Goal: Task Accomplishment & Management: Manage account settings

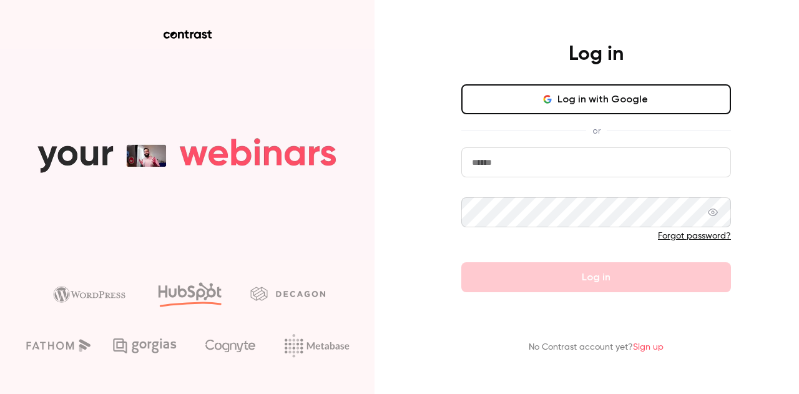
type input "**********"
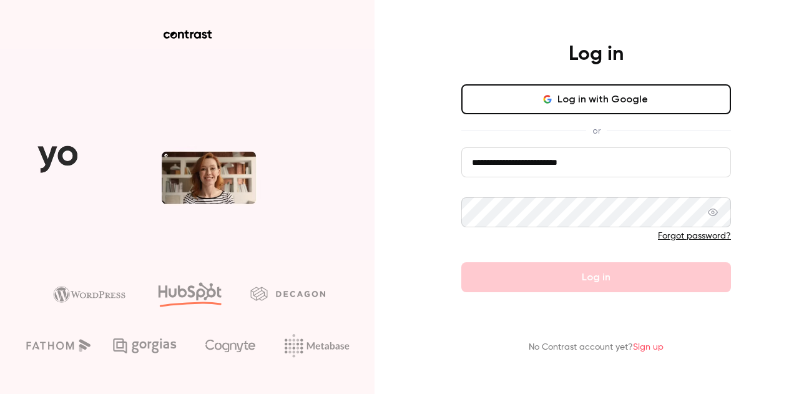
click at [600, 286] on form "**********" at bounding box center [596, 219] width 270 height 145
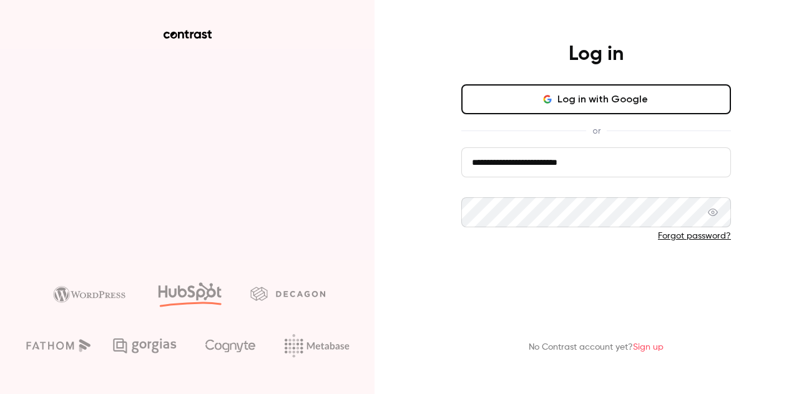
click at [585, 284] on button "Log in" at bounding box center [596, 277] width 270 height 30
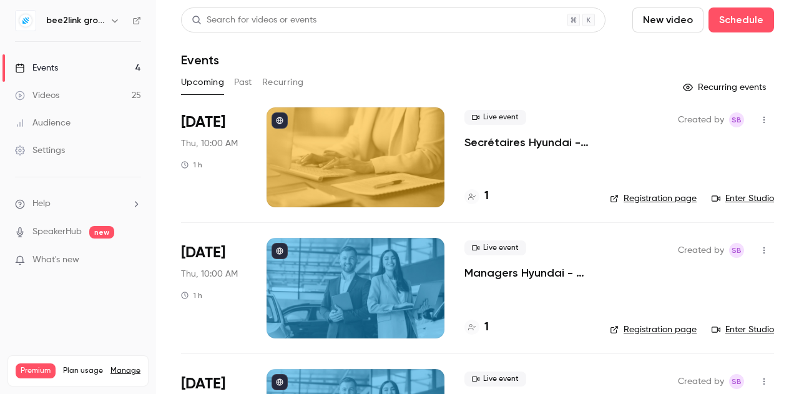
click at [759, 250] on icon "button" at bounding box center [764, 250] width 10 height 9
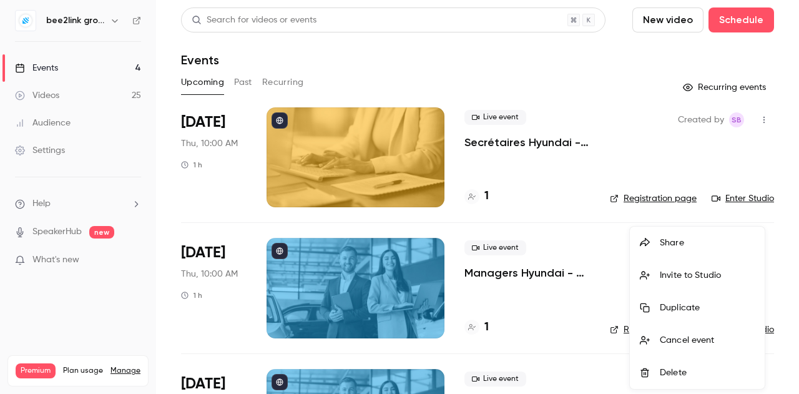
click at [533, 312] on div at bounding box center [399, 197] width 799 height 394
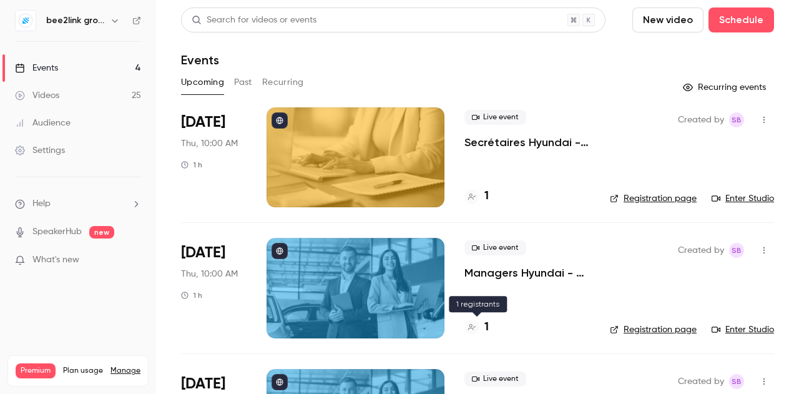
scroll to position [76, 0]
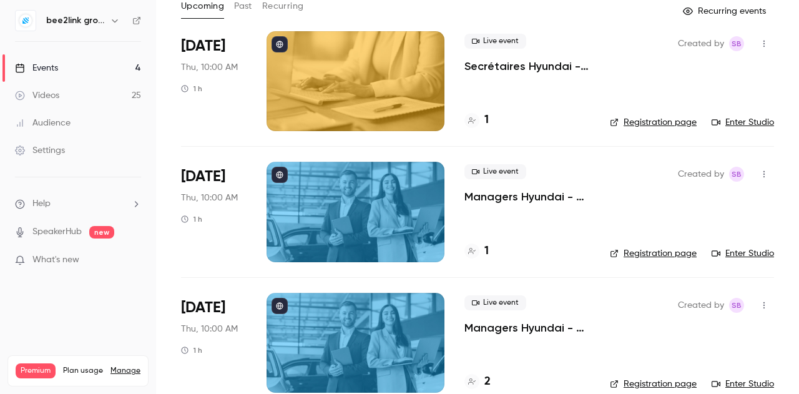
click at [483, 248] on div "1" at bounding box center [476, 251] width 24 height 17
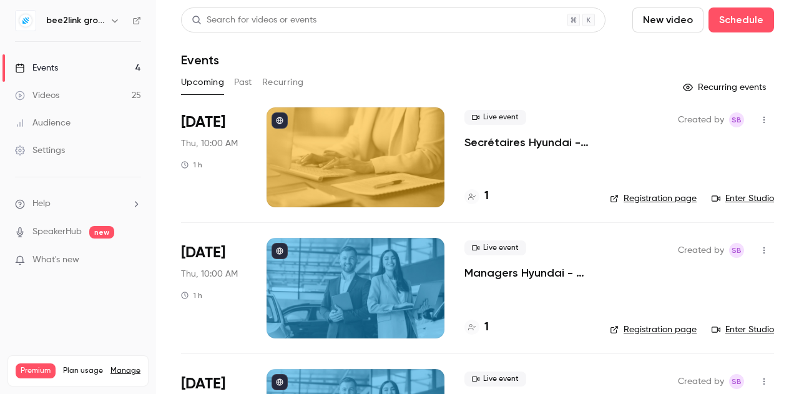
scroll to position [52, 0]
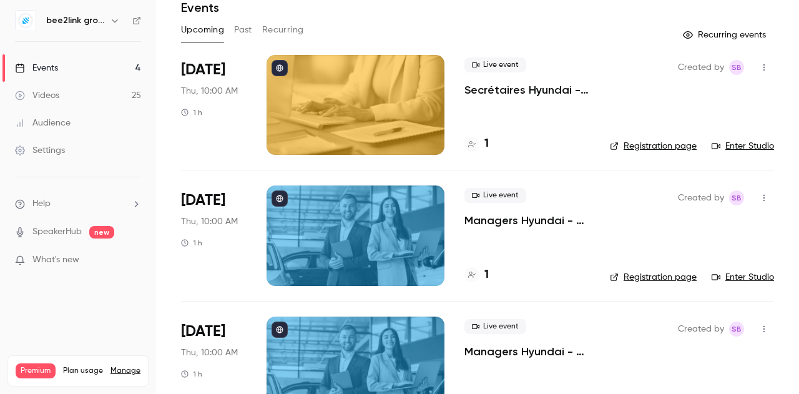
click at [556, 289] on li "[DATE] Thu, 10:00 AM 1 h Live event Managers Hyundai - FREVO 1 Created by SB Re…" at bounding box center [477, 235] width 593 height 130
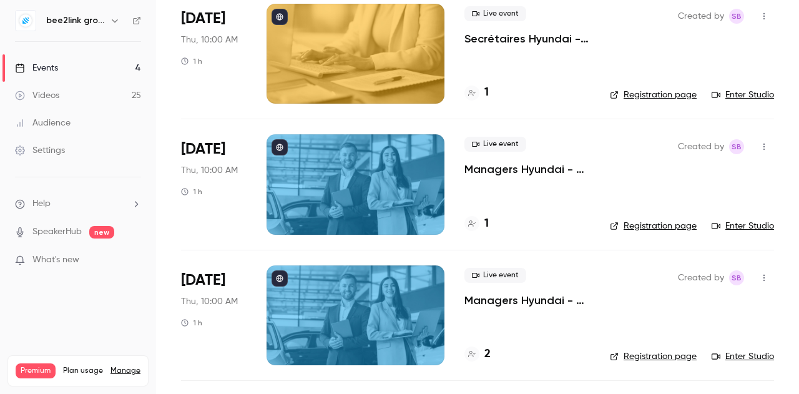
scroll to position [161, 0]
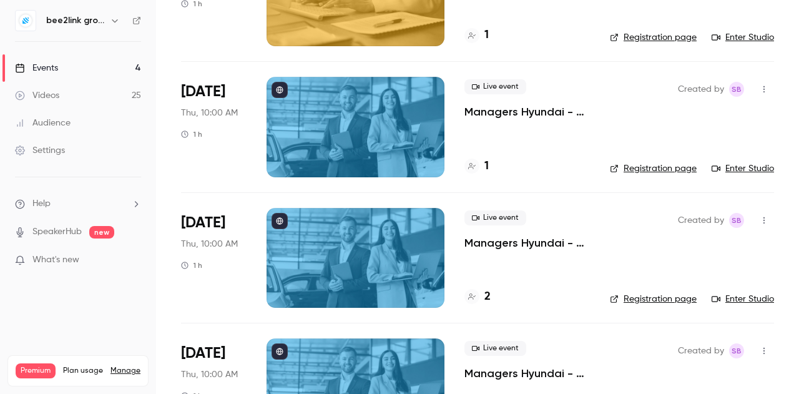
click at [754, 84] on button "button" at bounding box center [764, 89] width 20 height 20
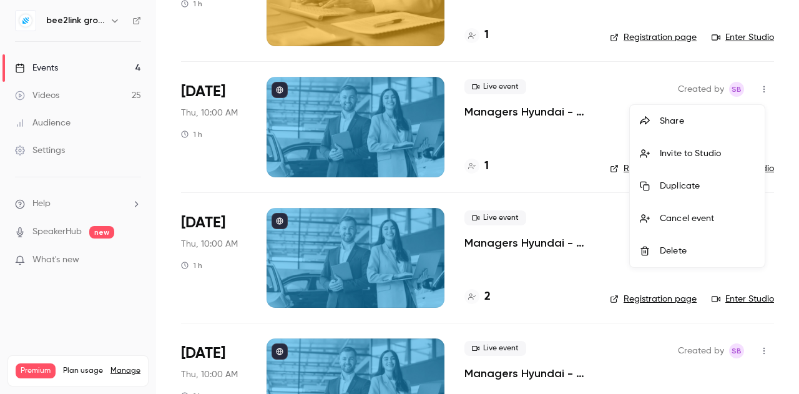
click at [541, 112] on div at bounding box center [399, 197] width 799 height 394
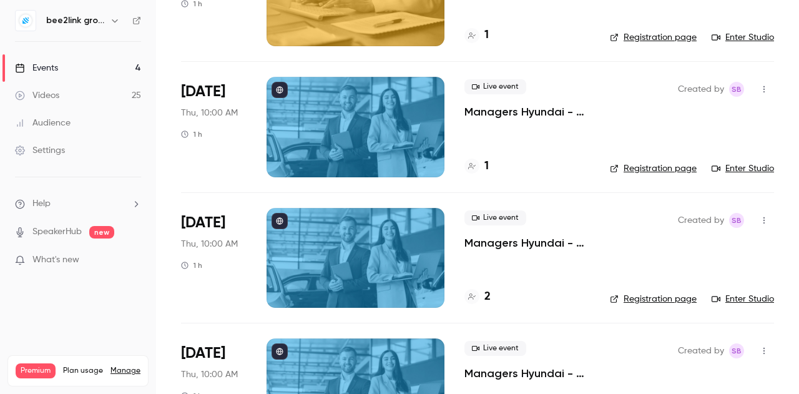
click at [206, 98] on span "[DATE]" at bounding box center [203, 92] width 44 height 20
click at [534, 109] on p "Managers Hyundai - FREVO" at bounding box center [526, 111] width 125 height 15
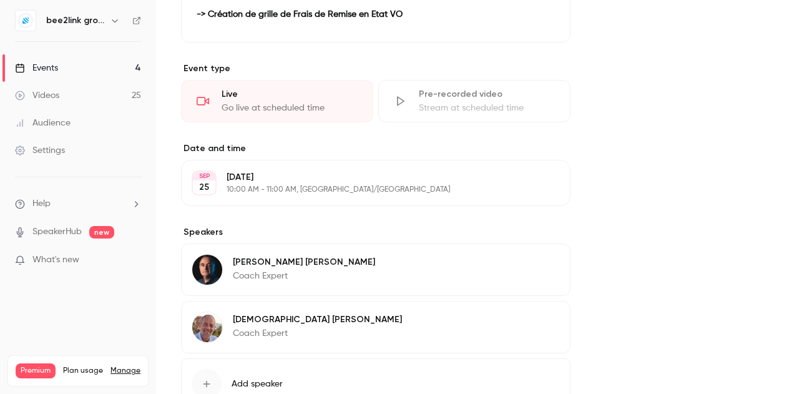
scroll to position [526, 0]
